Goal: Task Accomplishment & Management: Manage account settings

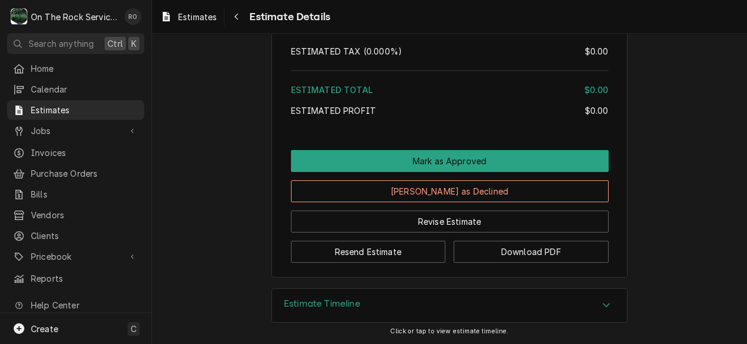
scroll to position [2260, 0]
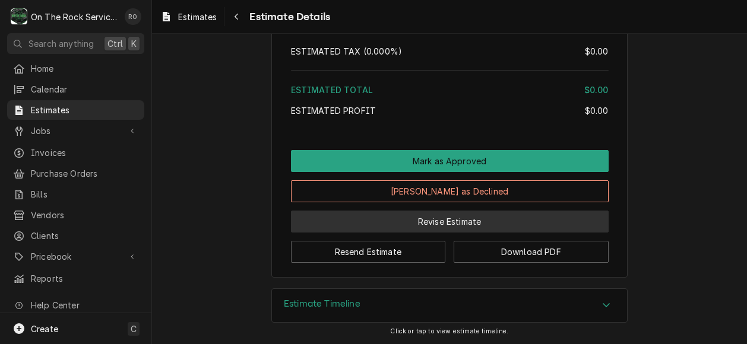
click at [413, 225] on button "Revise Estimate" at bounding box center [450, 222] width 318 height 22
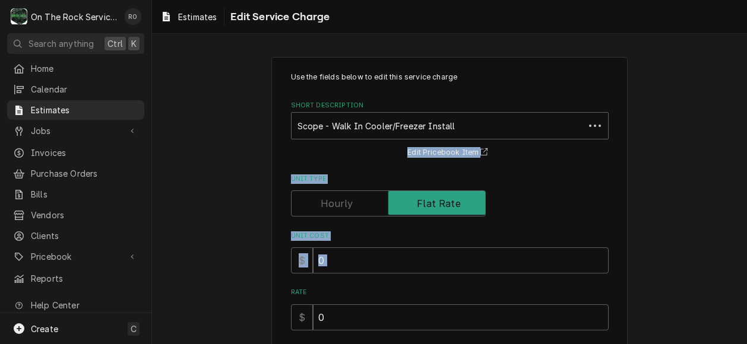
drag, startPoint x: 354, startPoint y: 110, endPoint x: 257, endPoint y: 111, distance: 96.8
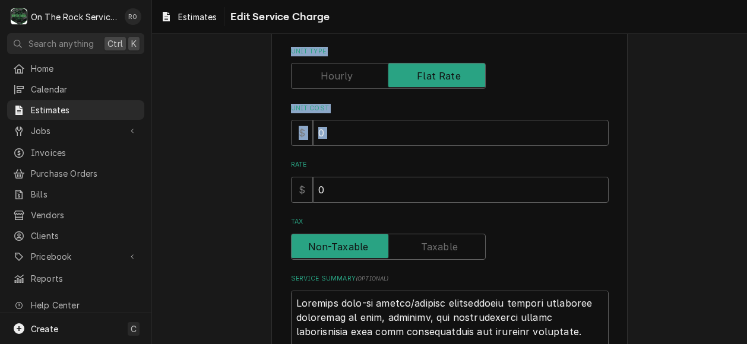
scroll to position [185, 0]
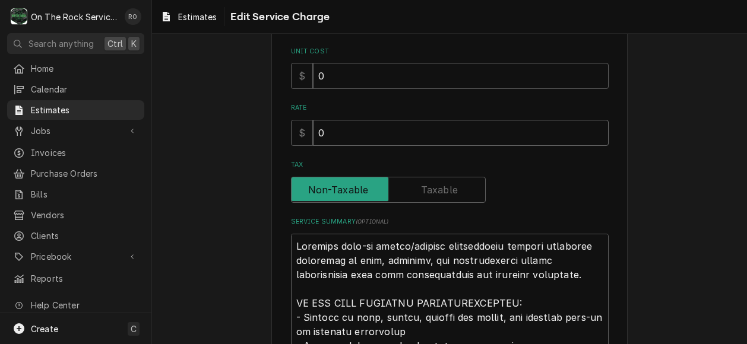
drag, startPoint x: 373, startPoint y: 130, endPoint x: 274, endPoint y: 115, distance: 100.3
type textarea "x"
type input "2"
type textarea "x"
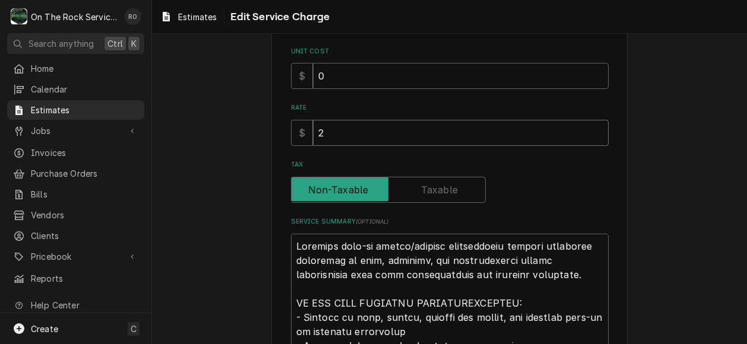
type input "26"
type textarea "x"
type input "267"
type textarea "x"
type input "2672"
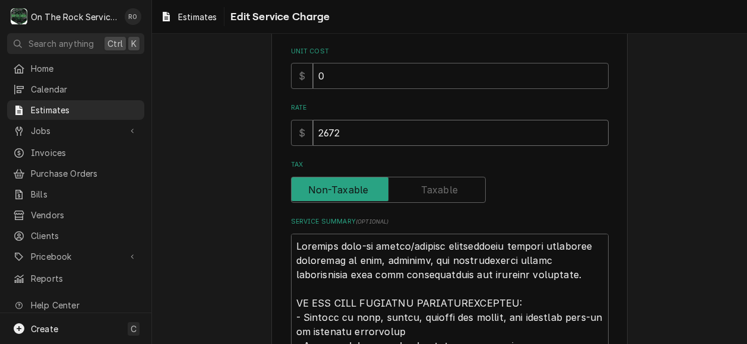
type textarea "x"
type input "26725"
type textarea "x"
type input "26725"
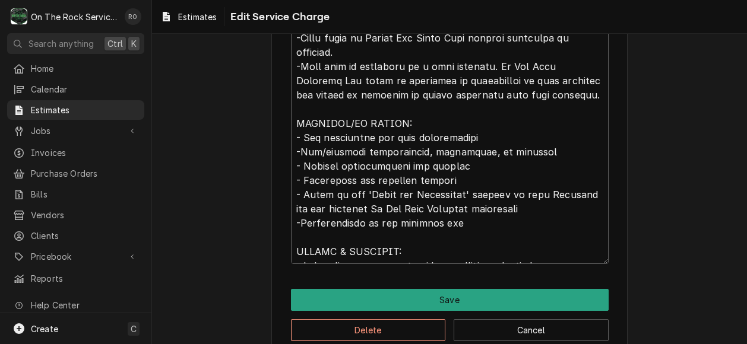
scroll to position [901, 0]
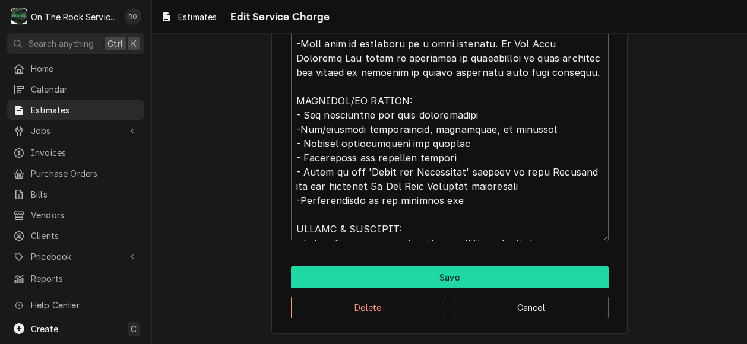
click at [499, 281] on button "Save" at bounding box center [450, 278] width 318 height 22
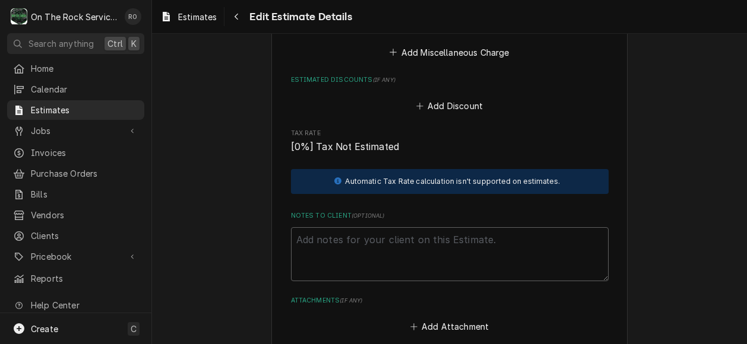
scroll to position [2485, 0]
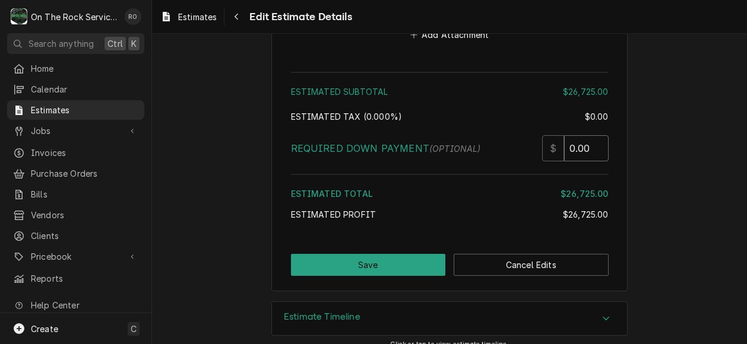
type textarea "x"
type input "0.5"
type textarea "x"
type input "1"
type textarea "x"
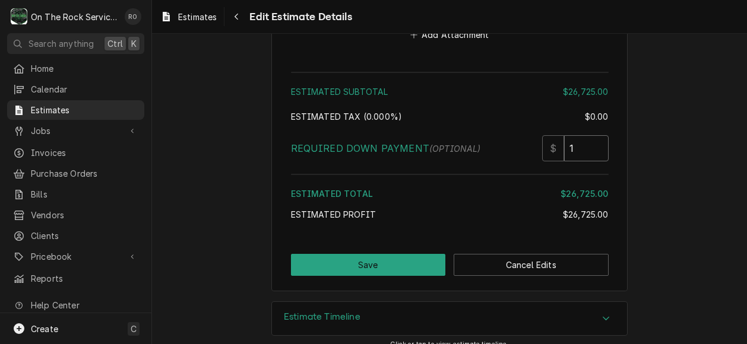
type input "1.5"
type textarea "x"
type input "2"
type textarea "x"
type input "2.5"
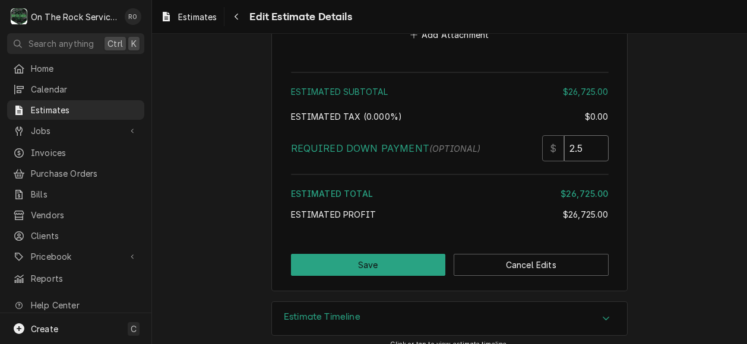
type textarea "x"
type input "3"
type textarea "x"
type input "3.5"
type textarea "x"
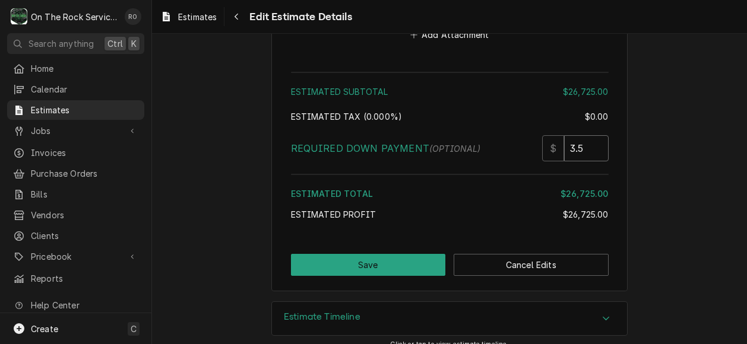
type input "3"
type textarea "x"
type input "2.5"
type textarea "x"
drag, startPoint x: 593, startPoint y: 133, endPoint x: 496, endPoint y: 135, distance: 96.8
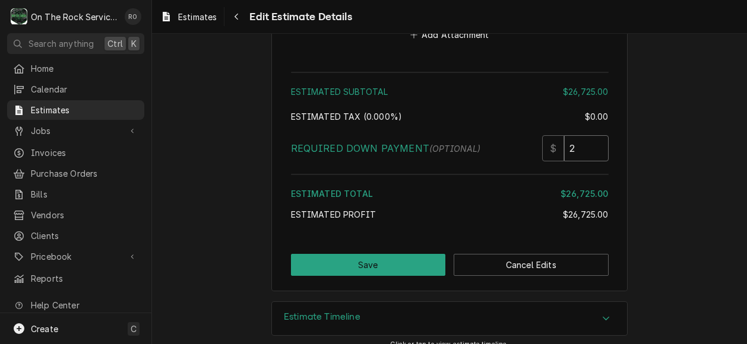
type input "1.5"
click at [564, 135] on input "1.5" at bounding box center [586, 148] width 45 height 26
type textarea "x"
type input "1"
type textarea "x"
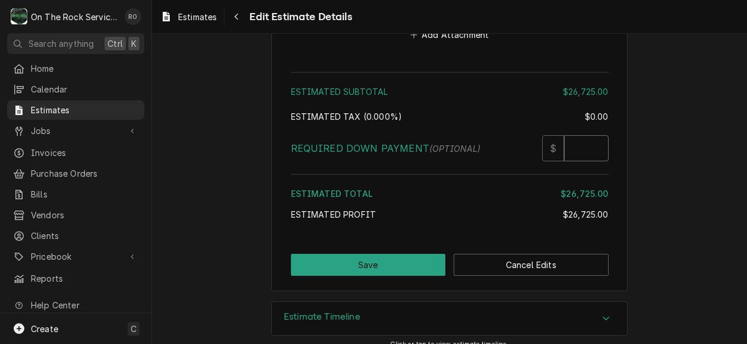
type textarea "x"
type input "1"
type textarea "x"
type input "13"
type textarea "x"
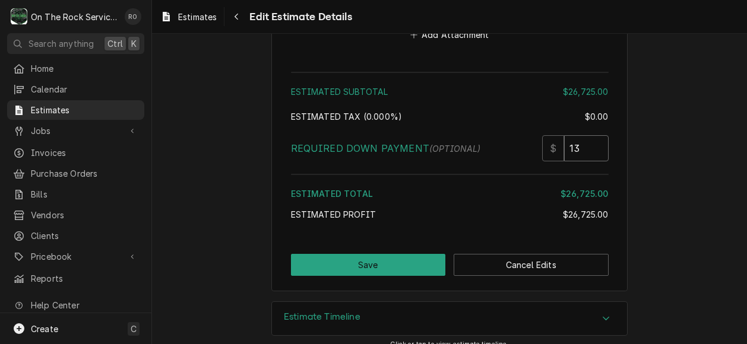
type input "136"
type textarea "x"
type input "1362"
type textarea "x"
type input "136"
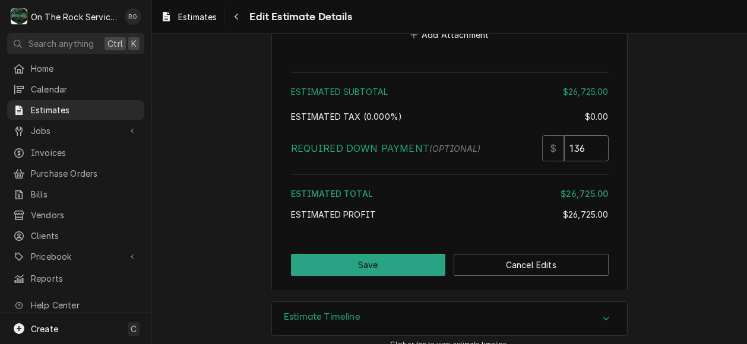
type textarea "x"
type input "13"
type textarea "x"
type input "132"
type textarea "x"
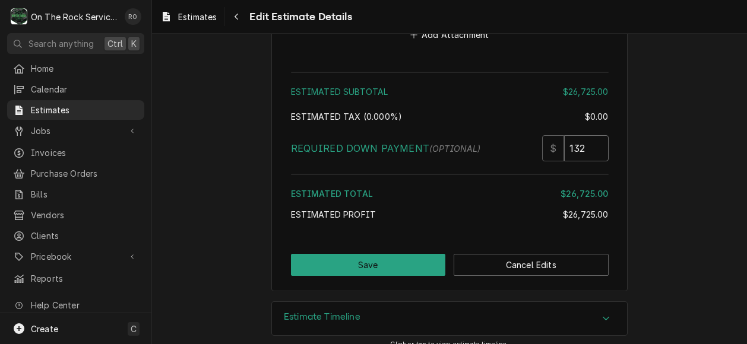
type input "1326"
type textarea "x"
type input "13262"
type textarea "x"
type input "13262.5"
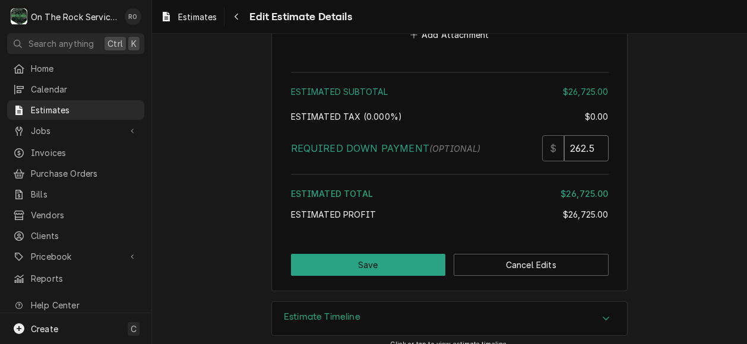
type textarea "x"
type input "13262.50"
type textarea "x"
type input "13262.50"
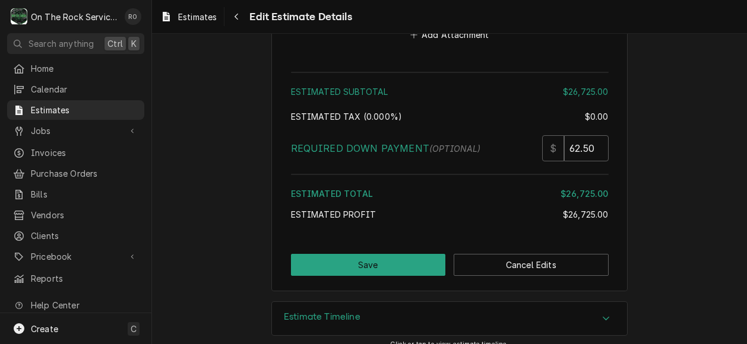
scroll to position [0, 0]
click at [582, 144] on input "13262.50" at bounding box center [586, 148] width 45 height 26
type textarea "x"
type input "1362.50"
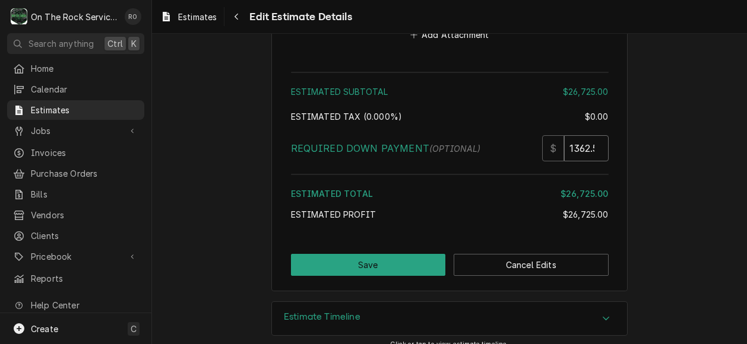
type textarea "x"
type input "13362.50"
type textarea "x"
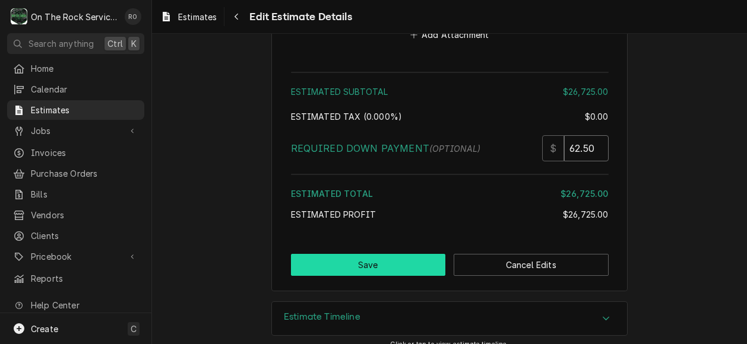
type input "13362.50"
click at [379, 256] on button "Save" at bounding box center [368, 265] width 155 height 22
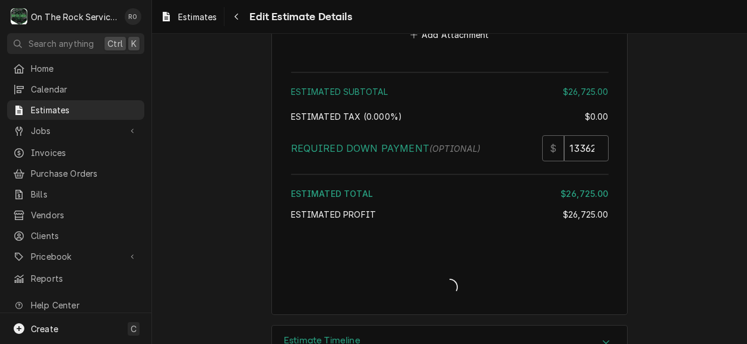
type textarea "x"
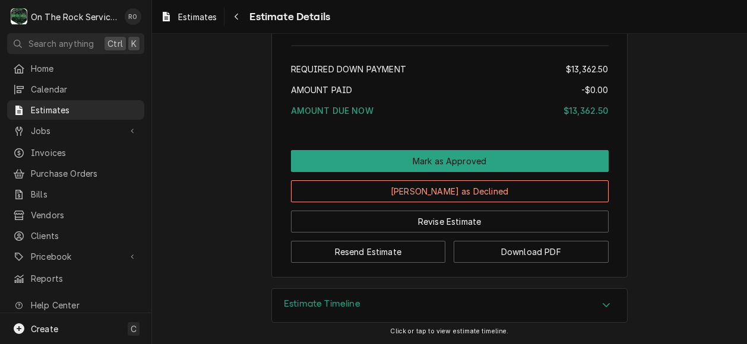
scroll to position [2383, 0]
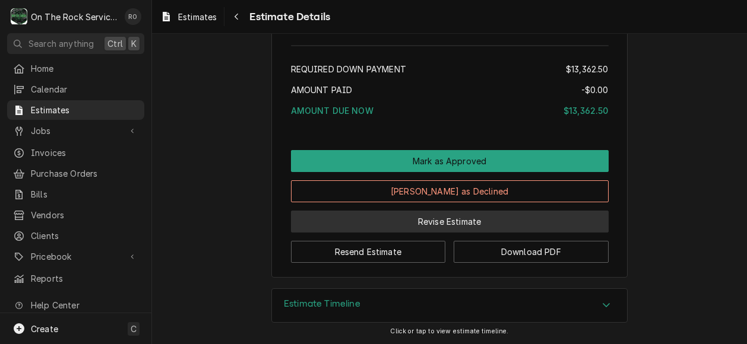
click at [414, 220] on button "Revise Estimate" at bounding box center [450, 222] width 318 height 22
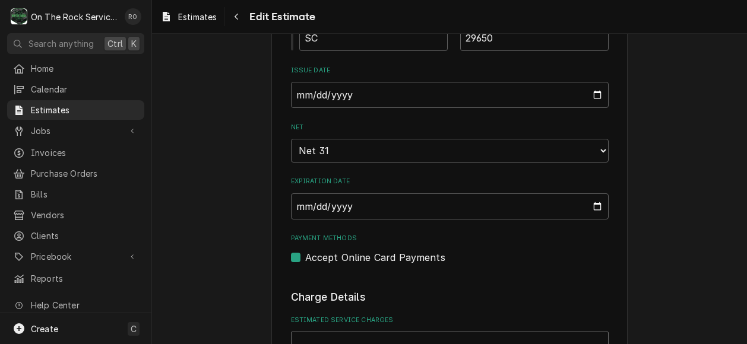
scroll to position [851, 0]
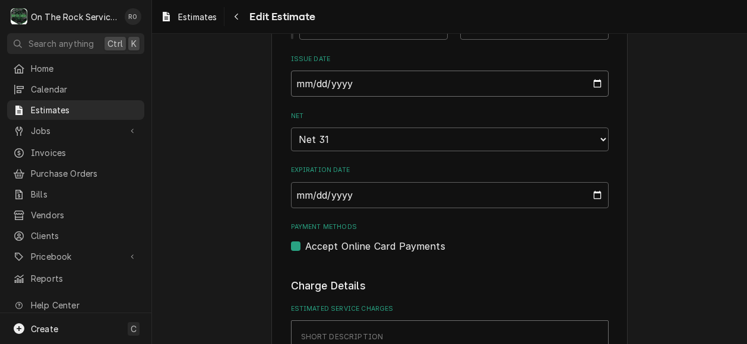
click at [593, 90] on input "[DATE]" at bounding box center [450, 84] width 318 height 26
type textarea "x"
type input "2025-08-21"
click at [593, 142] on select "Choose payment terms... Same Day Net 7 Net 14 Net 20 Net 21 Net 30 Net 45 Net 6…" at bounding box center [450, 140] width 318 height 24
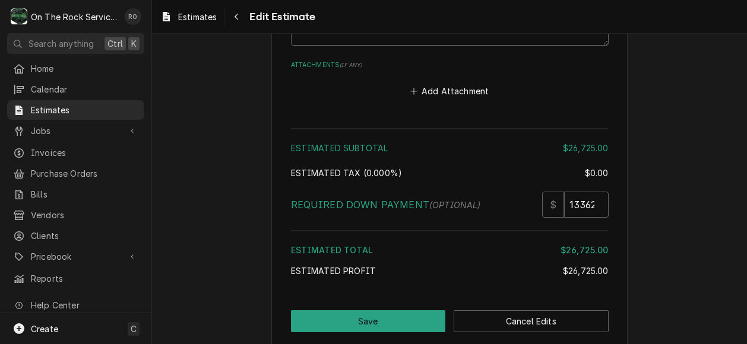
scroll to position [2485, 0]
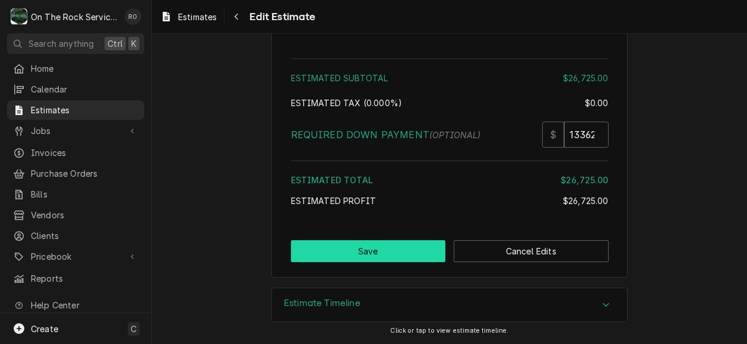
click at [376, 248] on button "Save" at bounding box center [368, 251] width 155 height 22
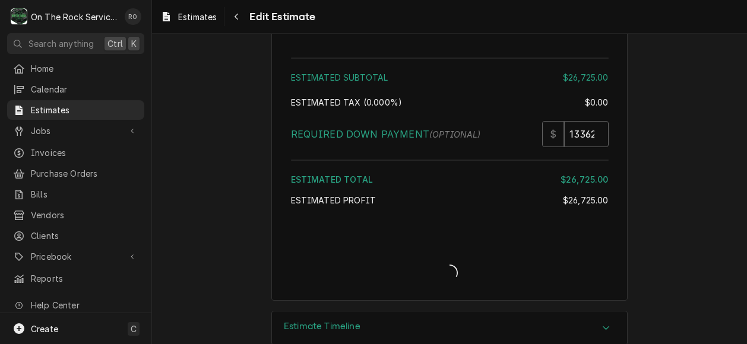
type textarea "x"
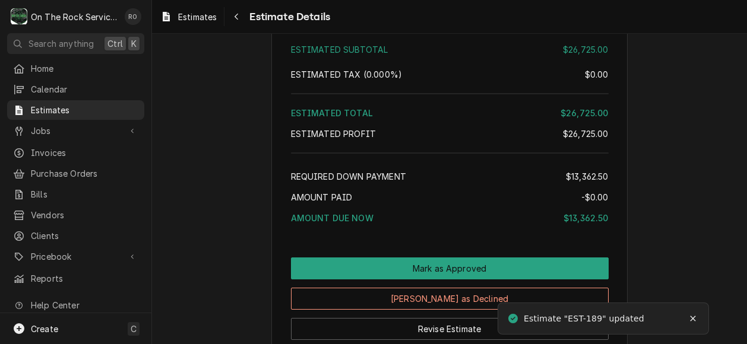
scroll to position [2383, 0]
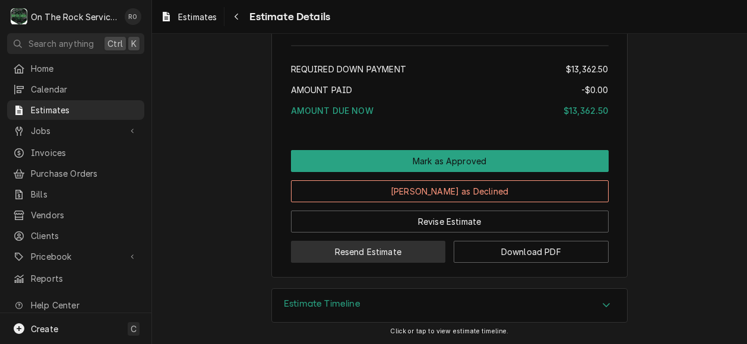
click at [398, 255] on button "Resend Estimate" at bounding box center [368, 252] width 155 height 22
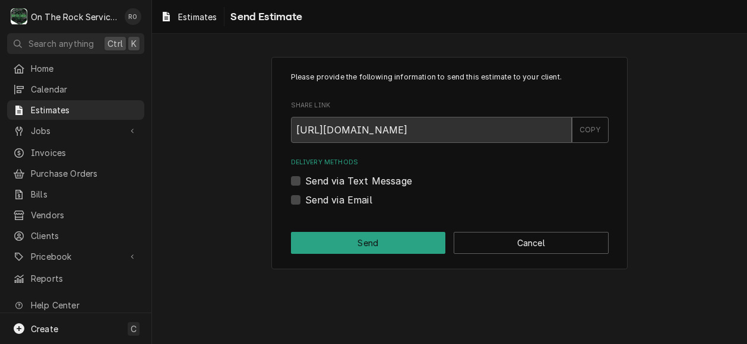
click at [337, 201] on label "Send via Email" at bounding box center [338, 200] width 67 height 14
click at [337, 201] on input "Send via Email" at bounding box center [464, 206] width 318 height 26
checkbox input "true"
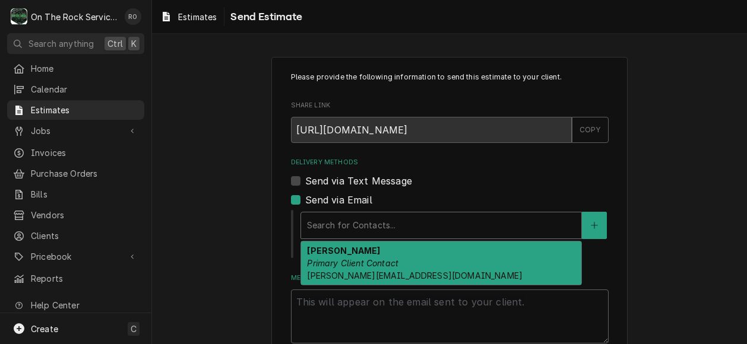
click at [348, 225] on div "Delivery Methods" at bounding box center [441, 225] width 268 height 21
click at [349, 248] on strong "[PERSON_NAME]" at bounding box center [343, 251] width 73 height 10
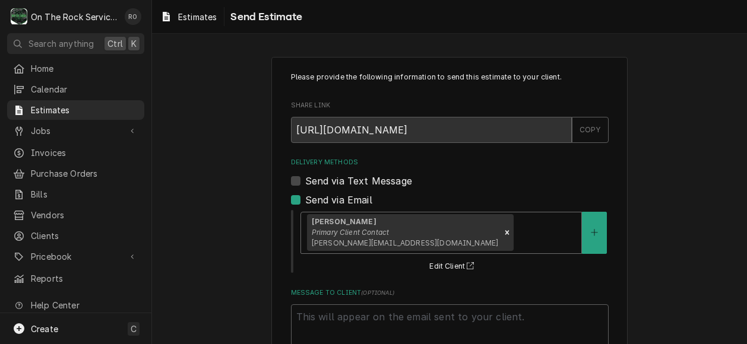
scroll to position [87, 0]
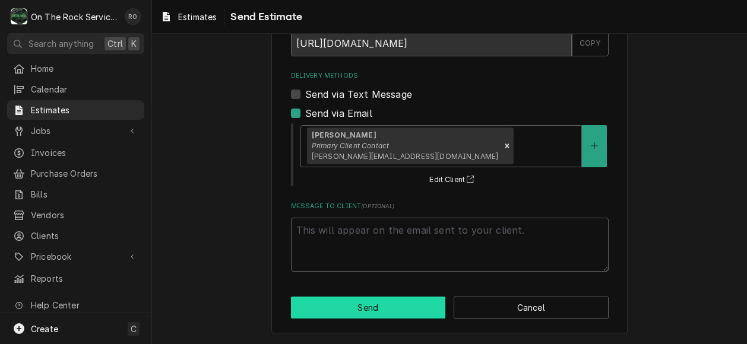
click at [381, 314] on button "Send" at bounding box center [368, 308] width 155 height 22
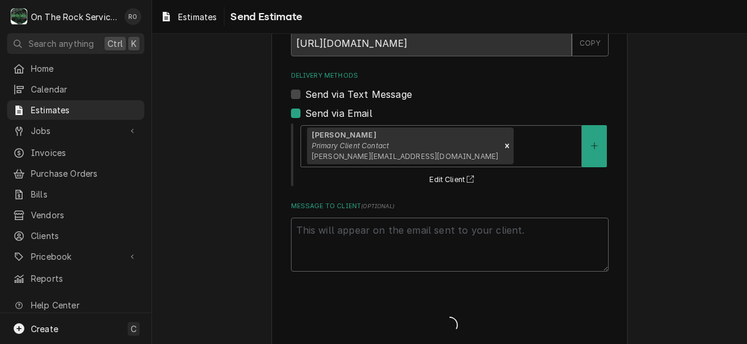
type textarea "x"
